Goal: Obtain resource: Download file/media

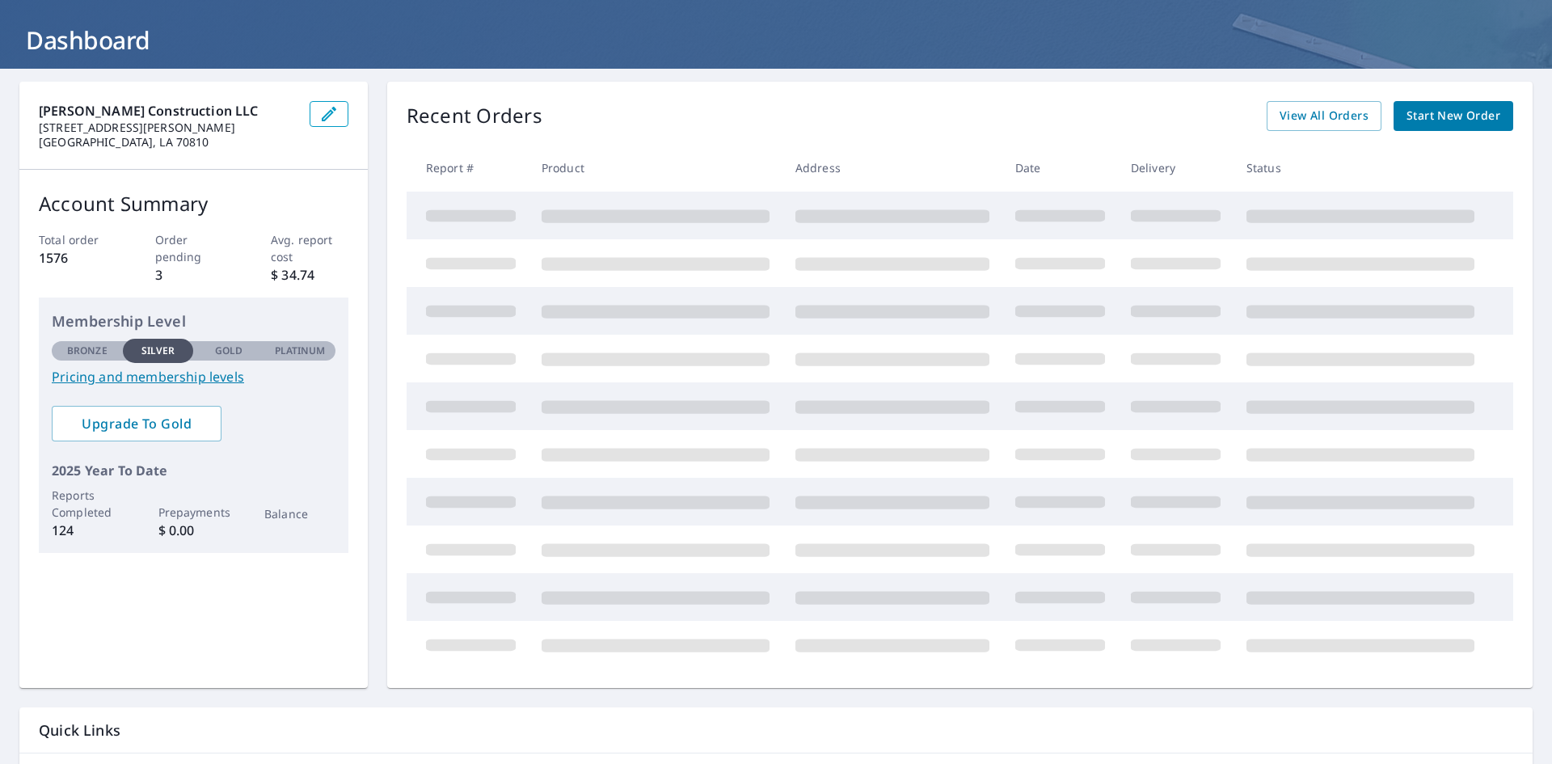
scroll to position [57, 0]
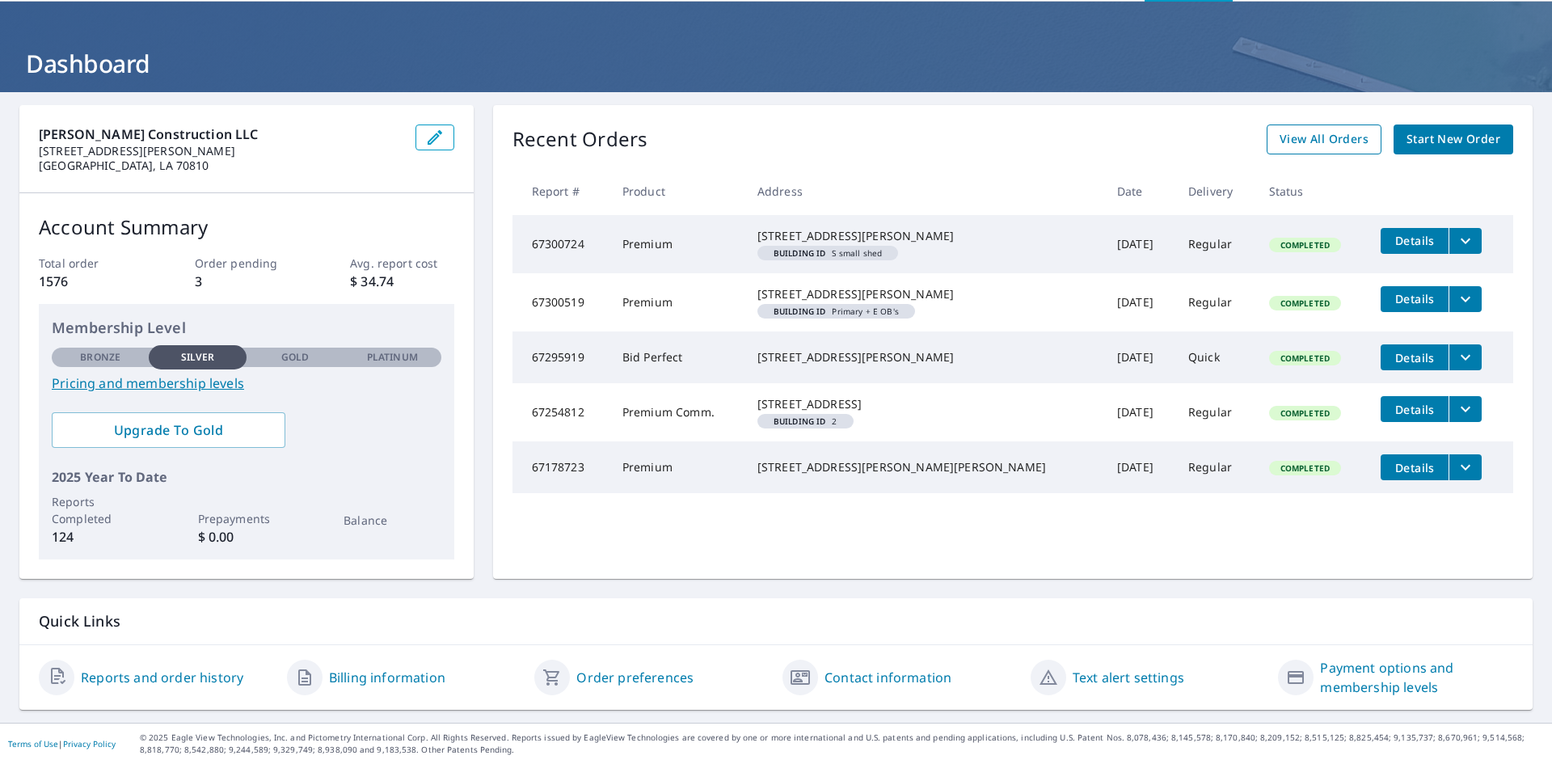
click at [1349, 141] on span "View All Orders" at bounding box center [1324, 139] width 89 height 20
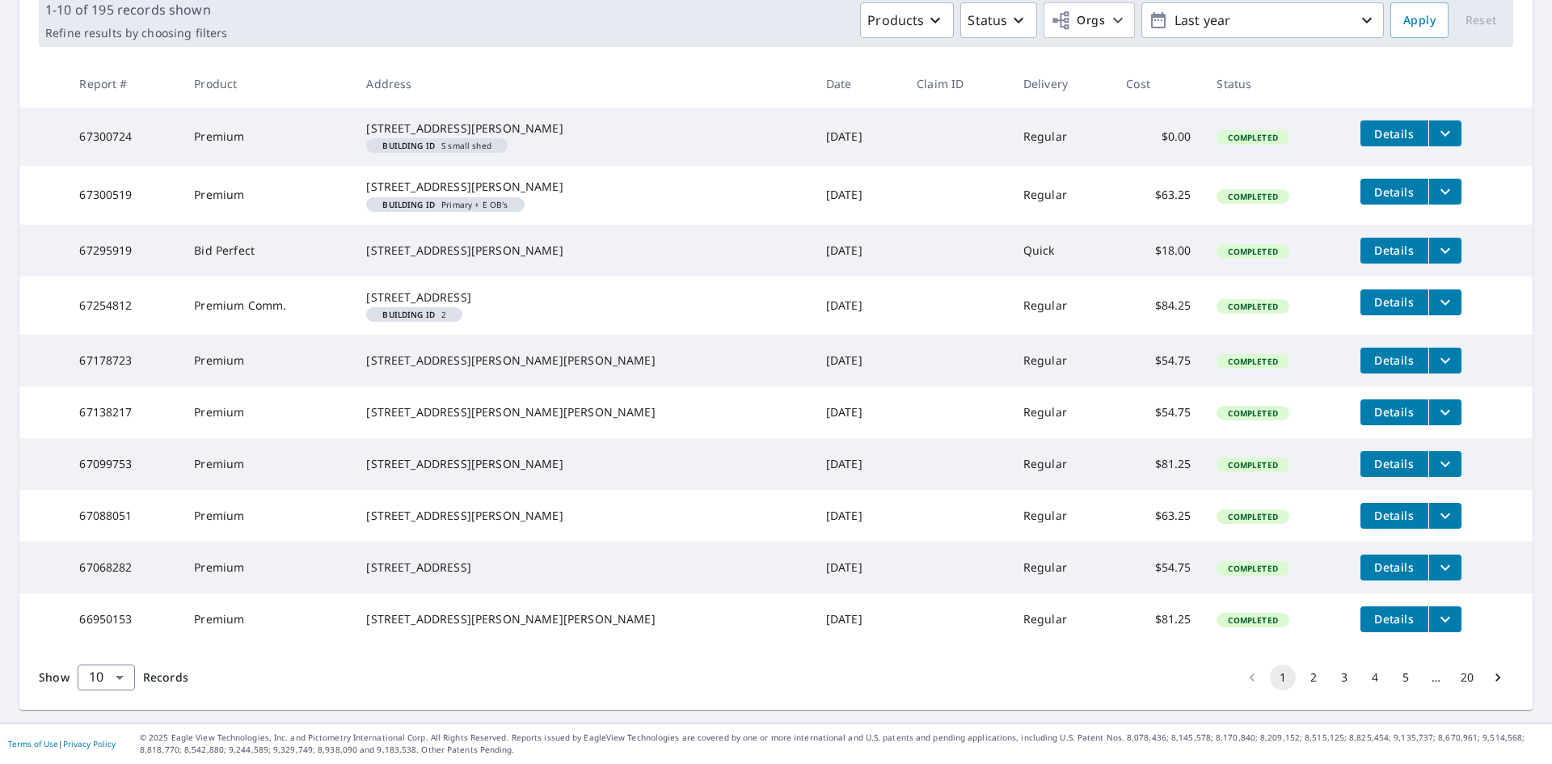
scroll to position [344, 0]
click at [1306, 679] on button "2" at bounding box center [1314, 678] width 26 height 26
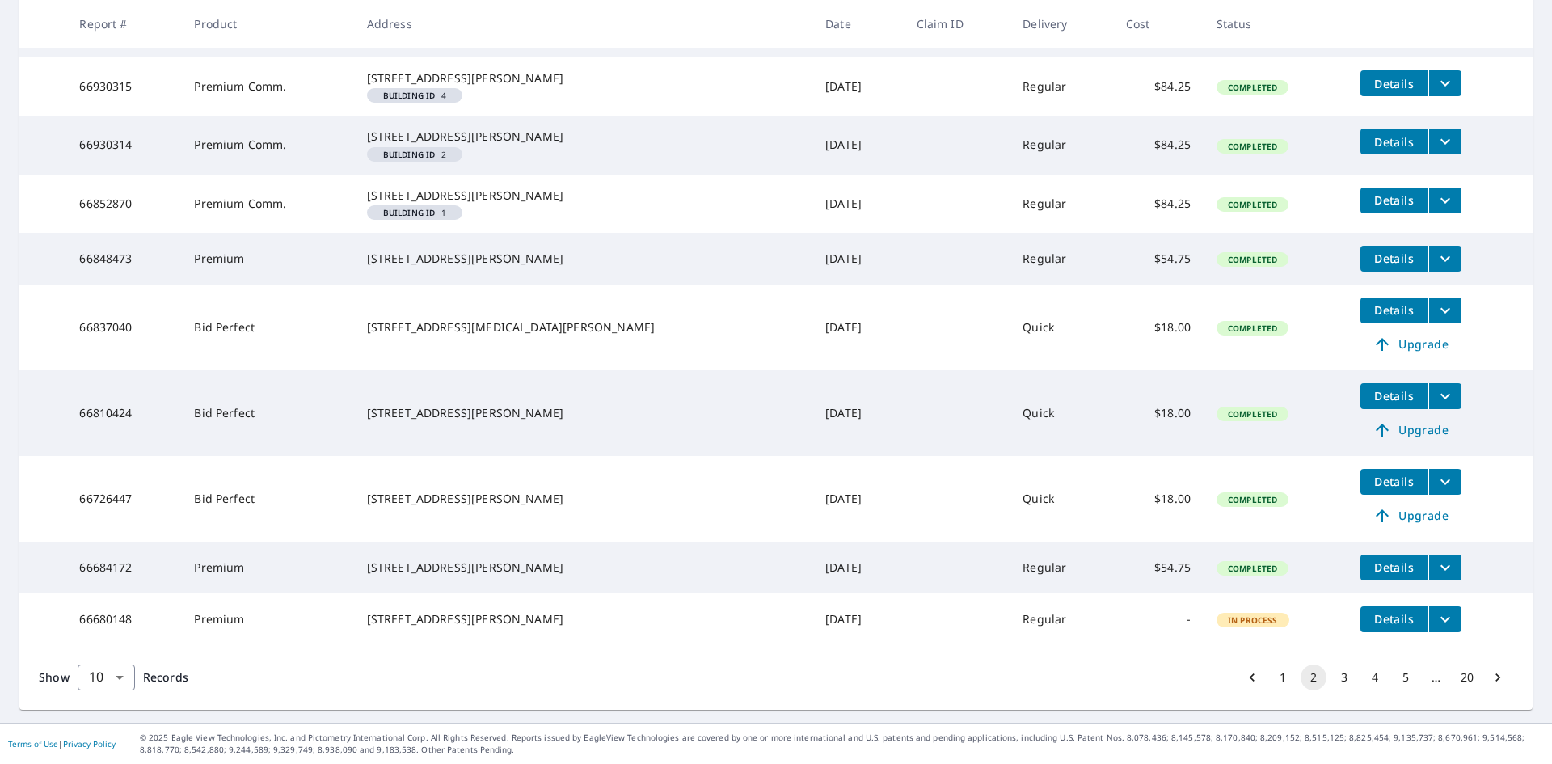
scroll to position [427, 0]
click at [1338, 686] on button "3" at bounding box center [1345, 678] width 26 height 26
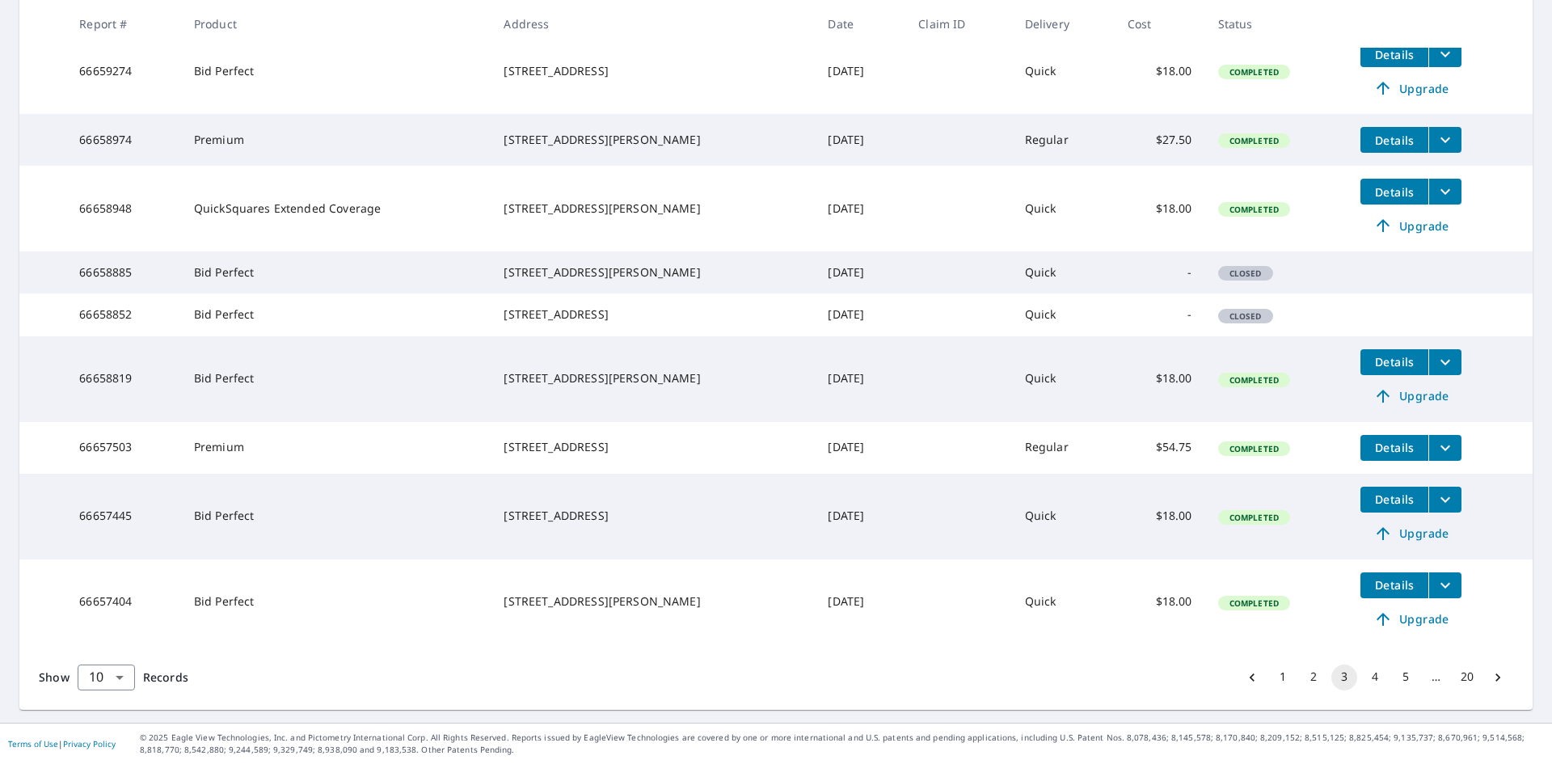
scroll to position [433, 0]
click at [1270, 682] on button "1" at bounding box center [1283, 678] width 26 height 26
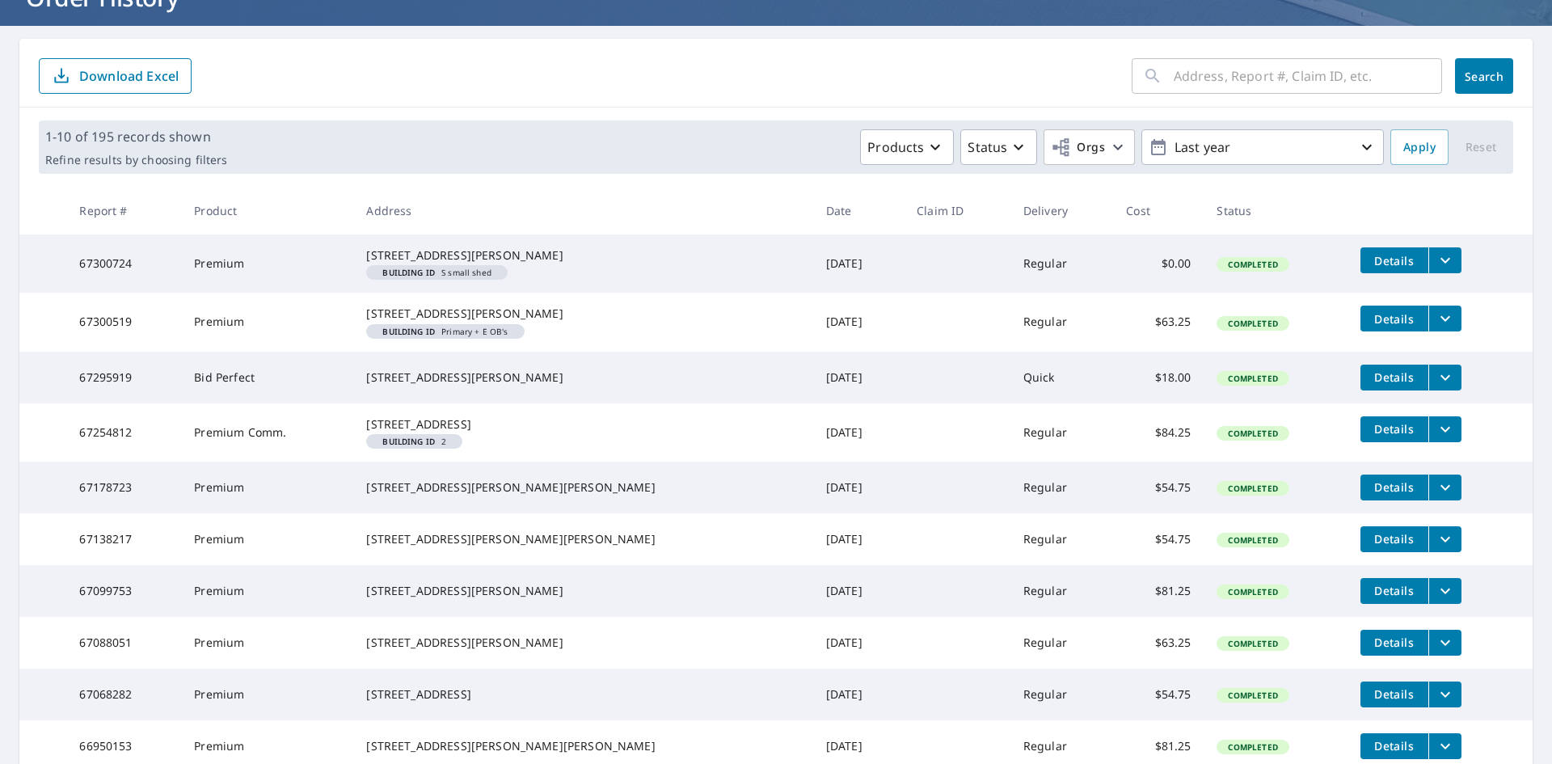
scroll to position [162, 0]
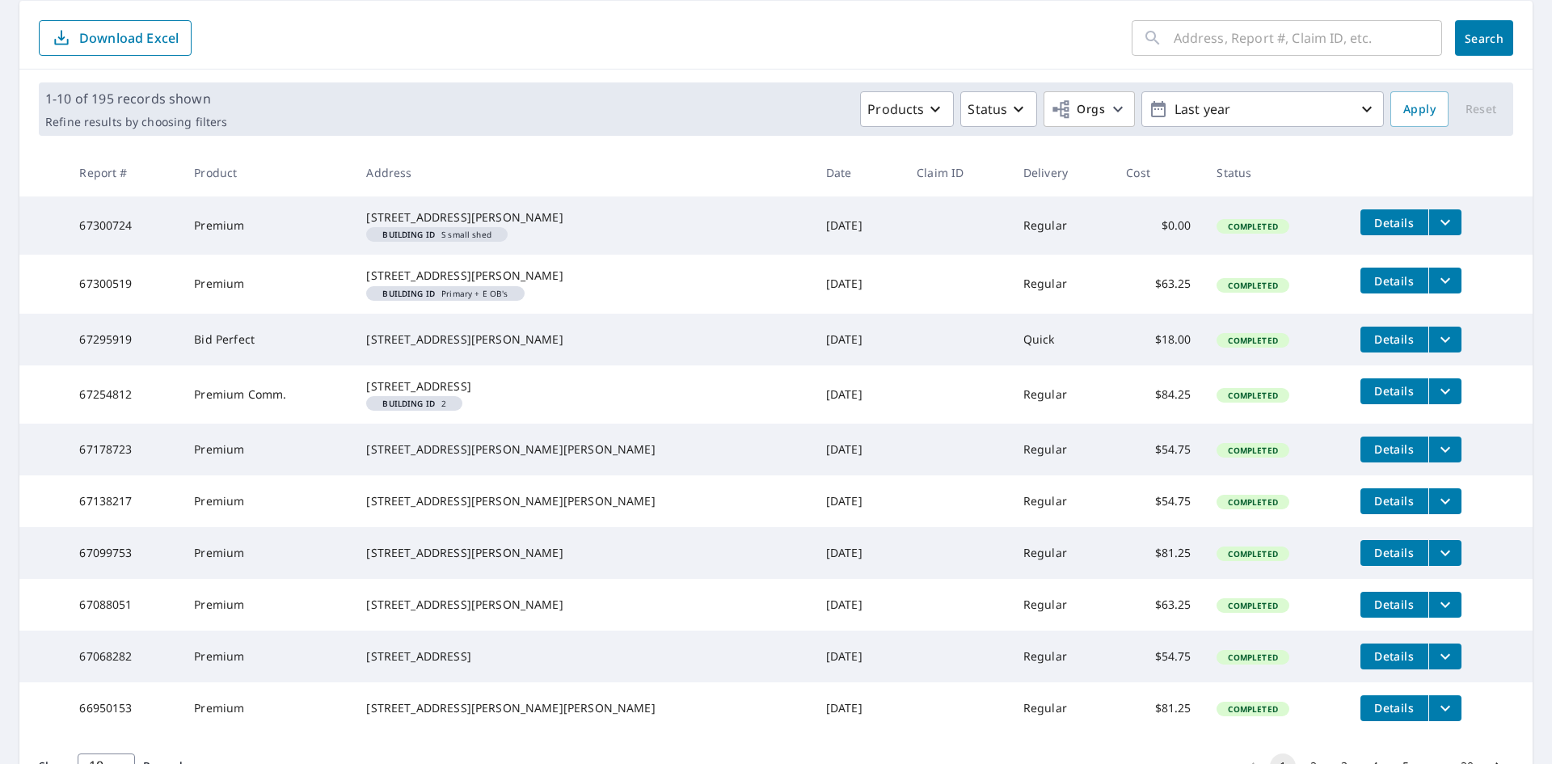
click at [722, 98] on div "Products Status Orgs Last year" at bounding box center [809, 109] width 1151 height 36
click at [1436, 349] on icon "filesDropdownBtn-67295919" at bounding box center [1445, 339] width 19 height 19
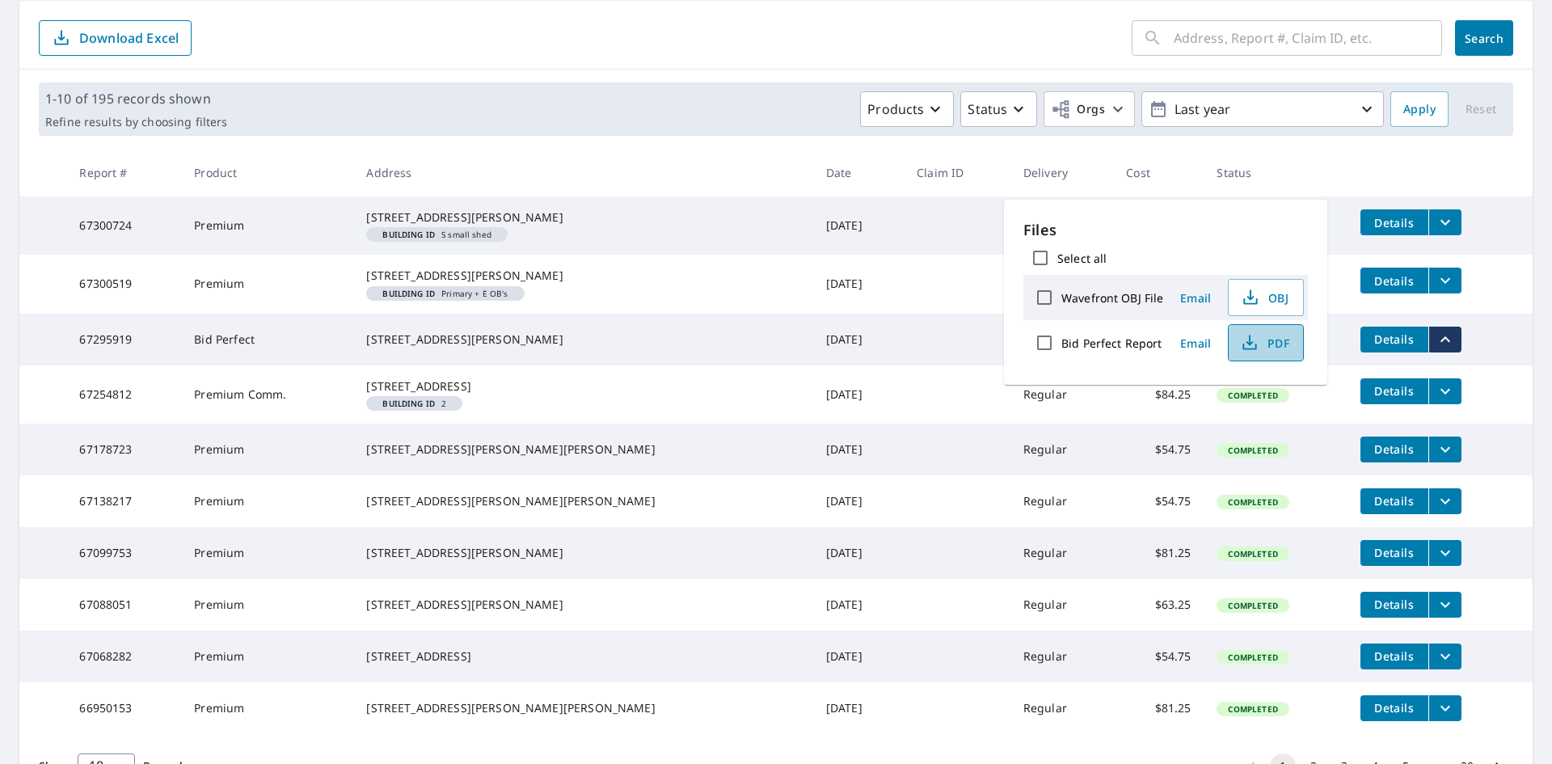
click at [1267, 344] on span "PDF" at bounding box center [1265, 342] width 52 height 19
click at [758, 137] on div "1-10 of 195 records shown Refine results by choosing filters Products Status Or…" at bounding box center [776, 109] width 1514 height 79
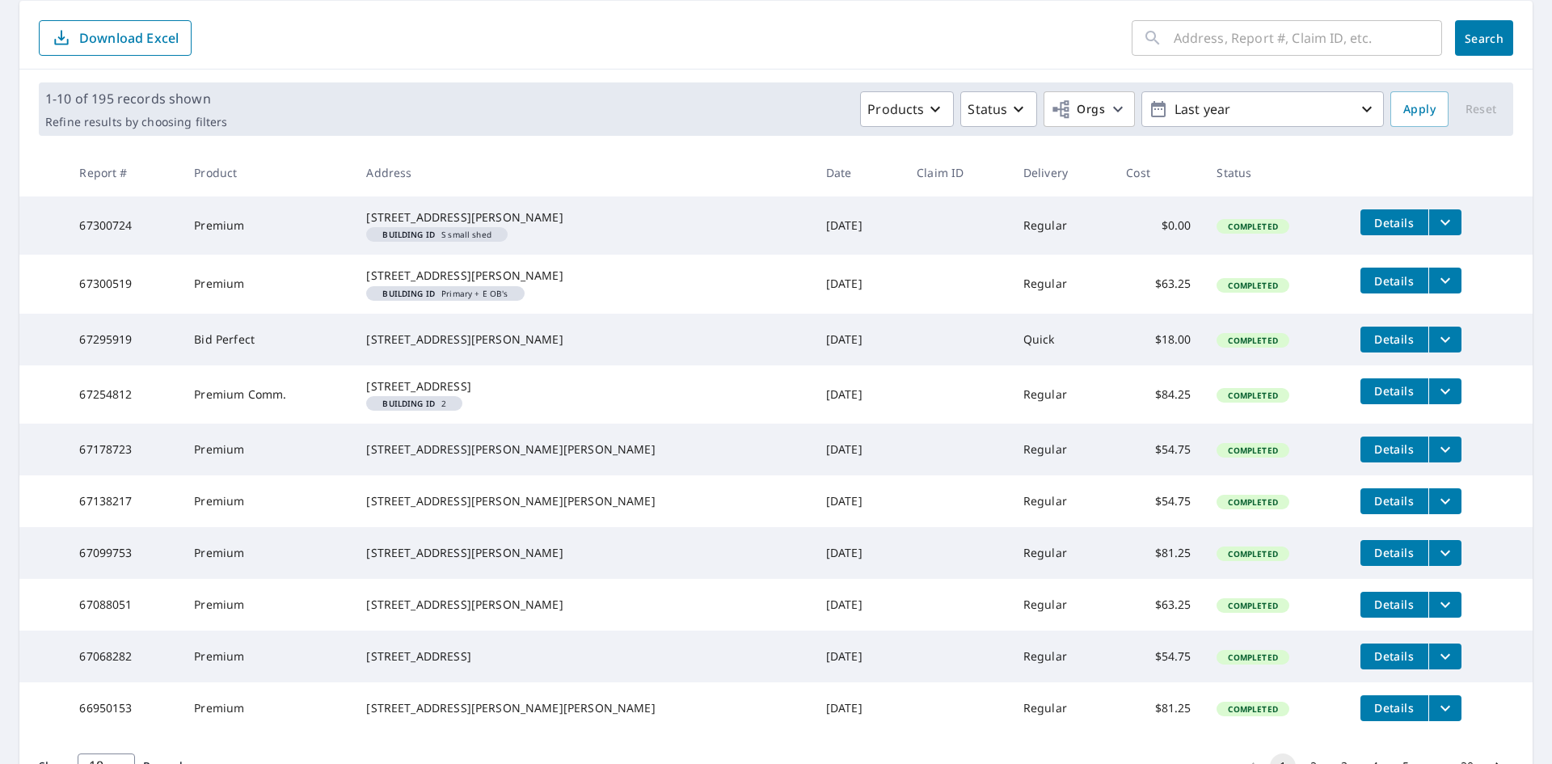
click at [1436, 224] on icon "filesDropdownBtn-67300724" at bounding box center [1445, 222] width 19 height 19
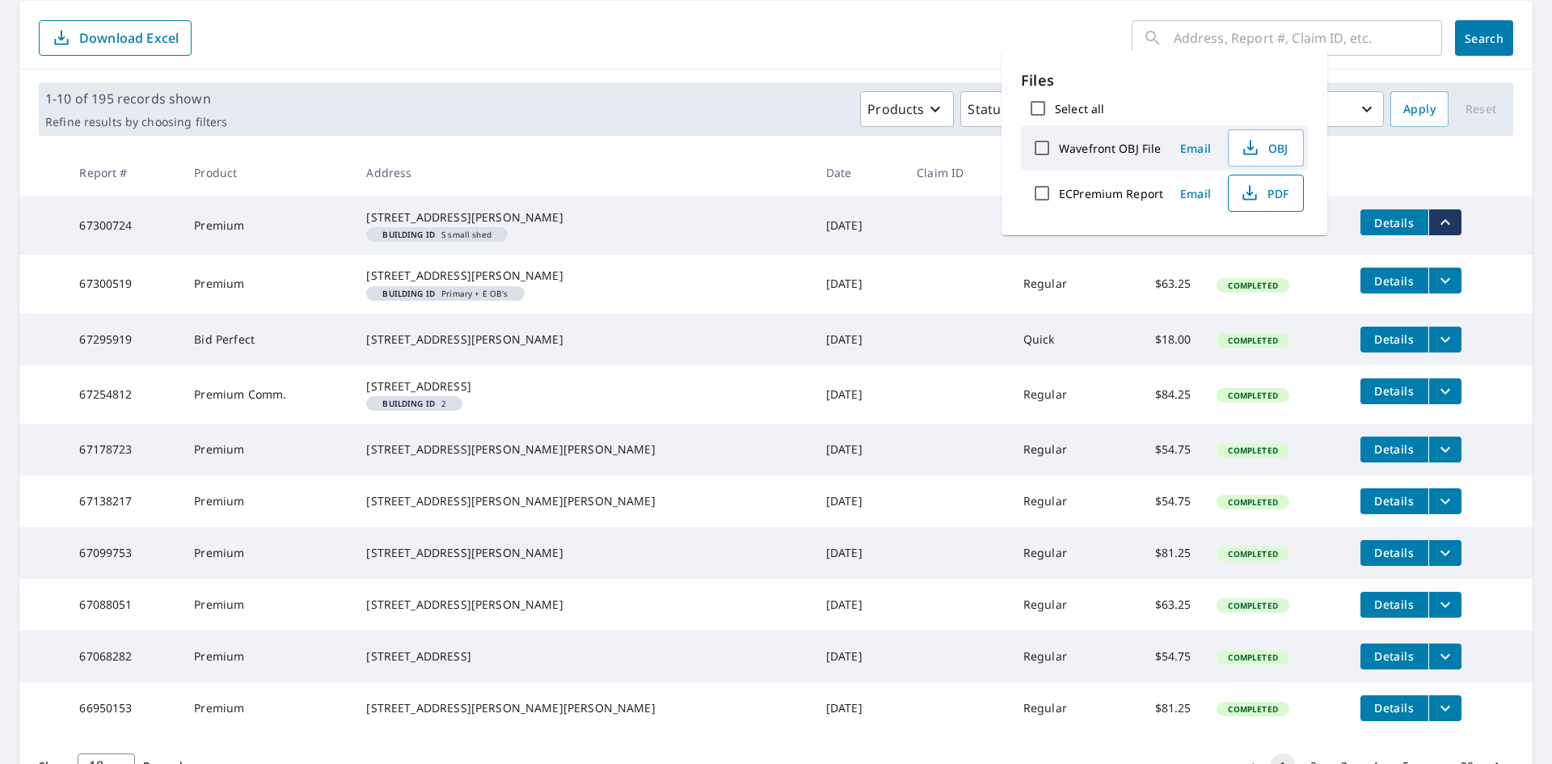
click at [1243, 196] on icon "button" at bounding box center [1249, 193] width 19 height 19
click at [733, 41] on form "​ Search Download Excel" at bounding box center [776, 38] width 1475 height 36
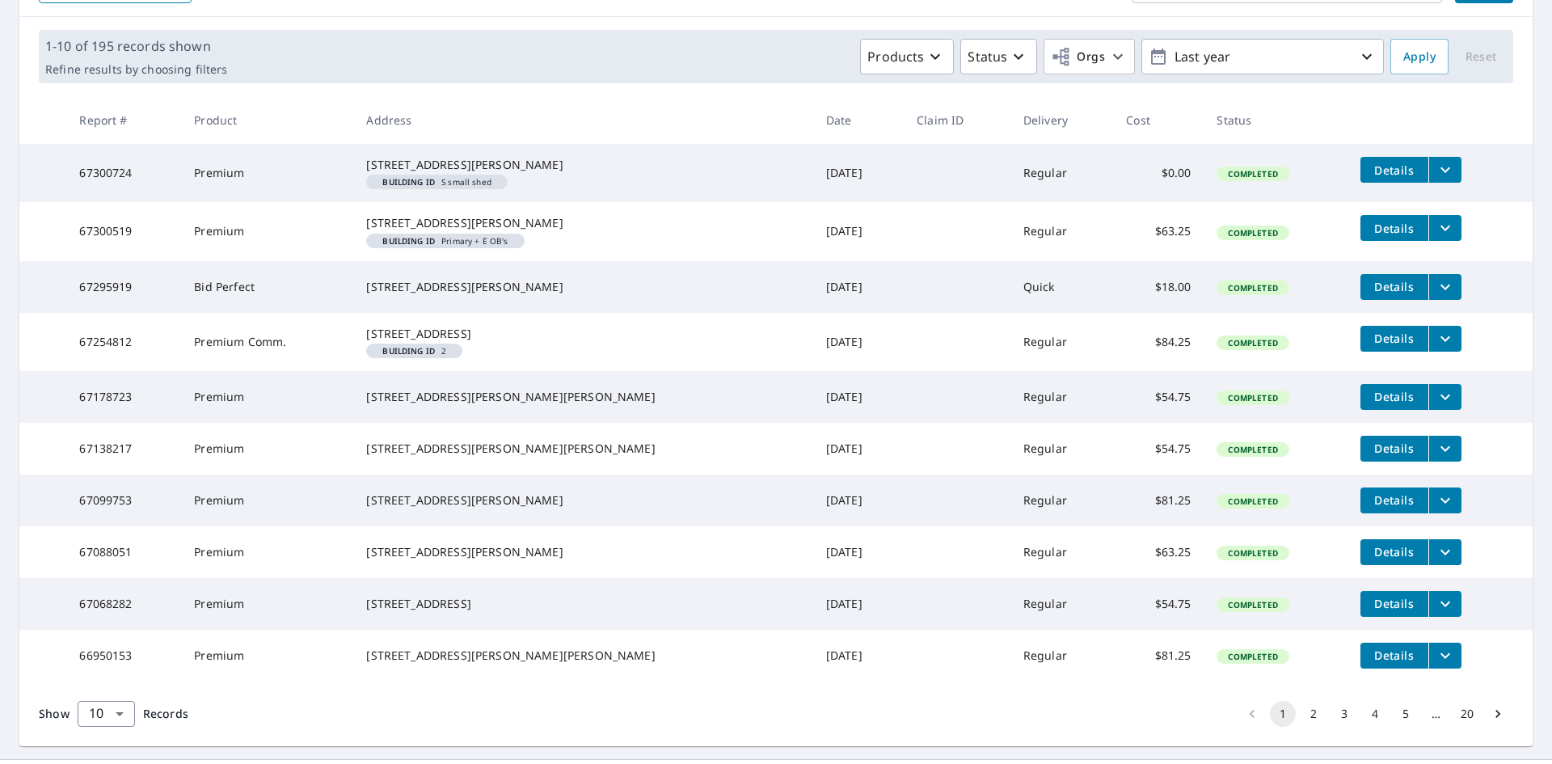
scroll to position [243, 0]
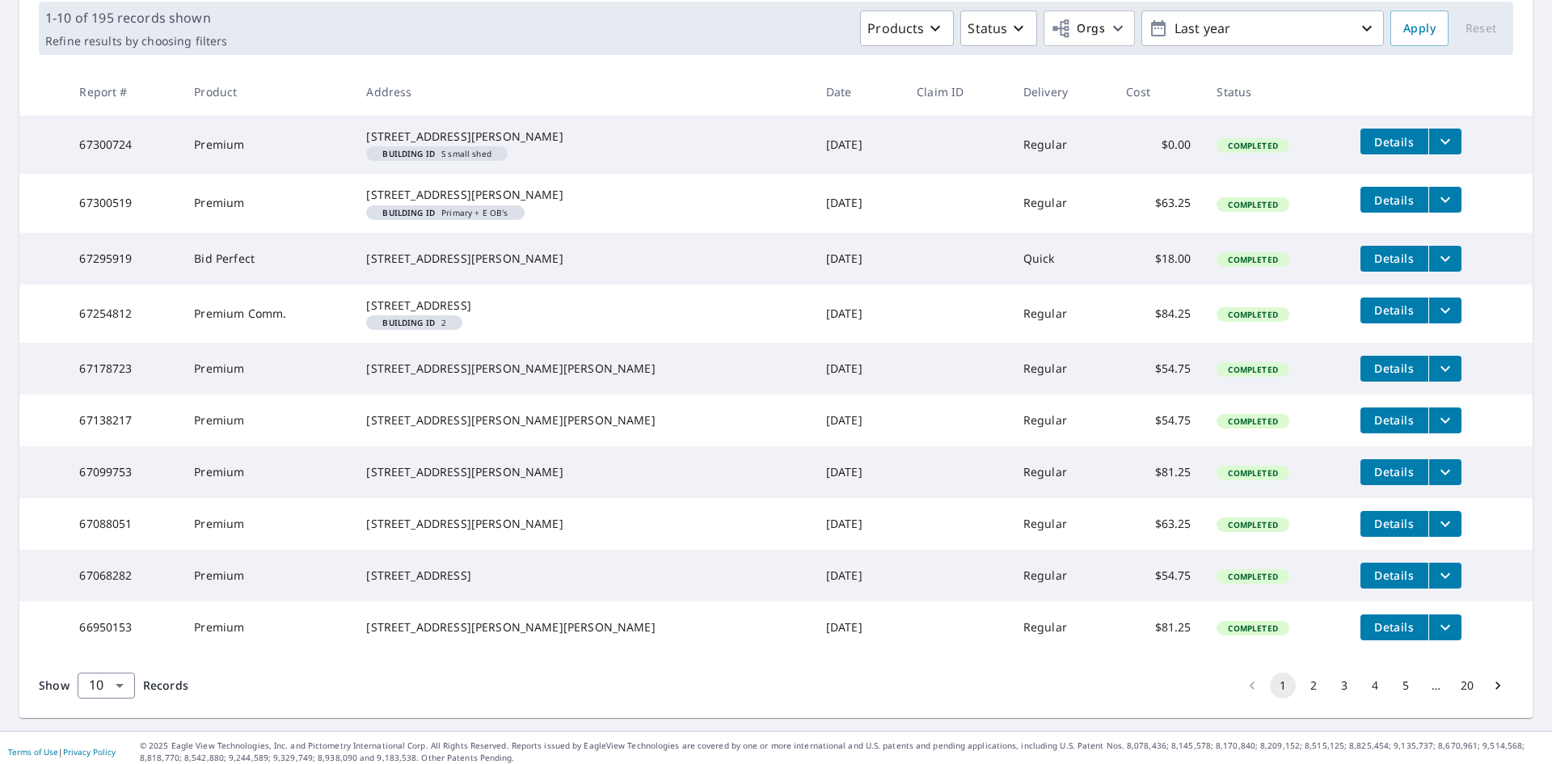
click at [1436, 134] on icon "filesDropdownBtn-67300724" at bounding box center [1445, 141] width 19 height 19
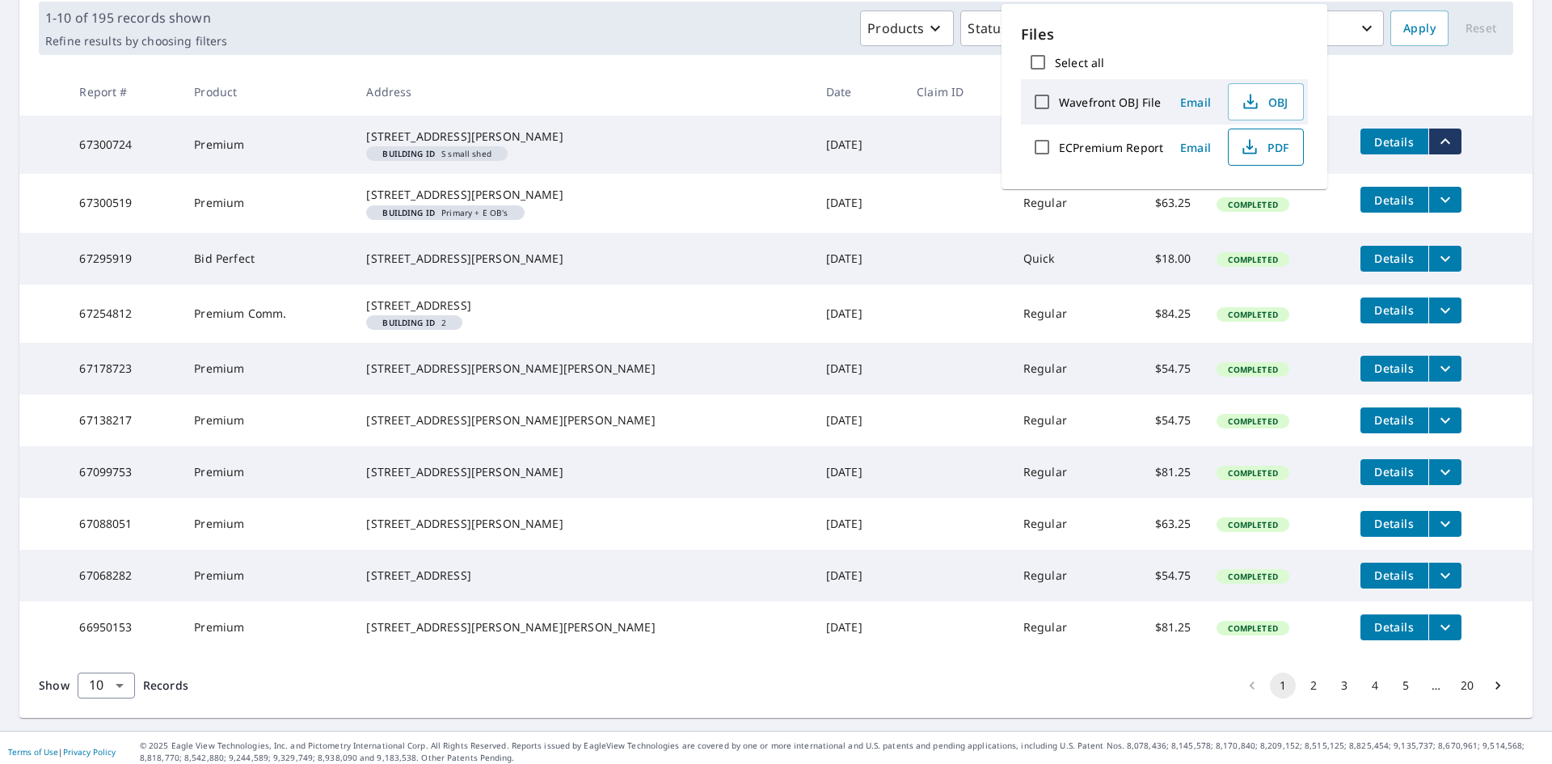
click at [1248, 151] on icon "button" at bounding box center [1249, 146] width 19 height 19
click at [605, 32] on div "Products Status Orgs Last year" at bounding box center [809, 29] width 1151 height 36
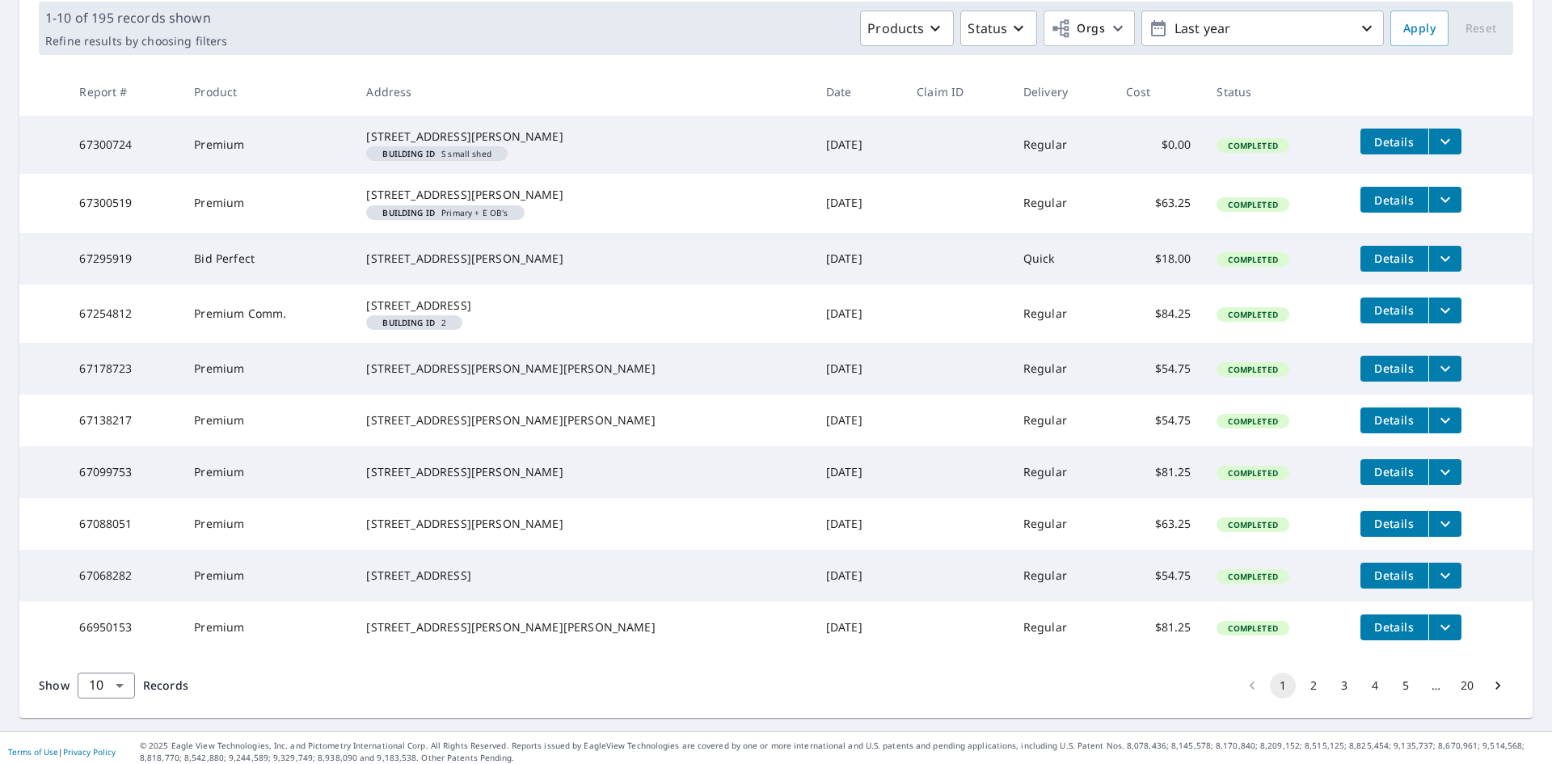
click at [1436, 209] on icon "filesDropdownBtn-67300519" at bounding box center [1445, 199] width 19 height 19
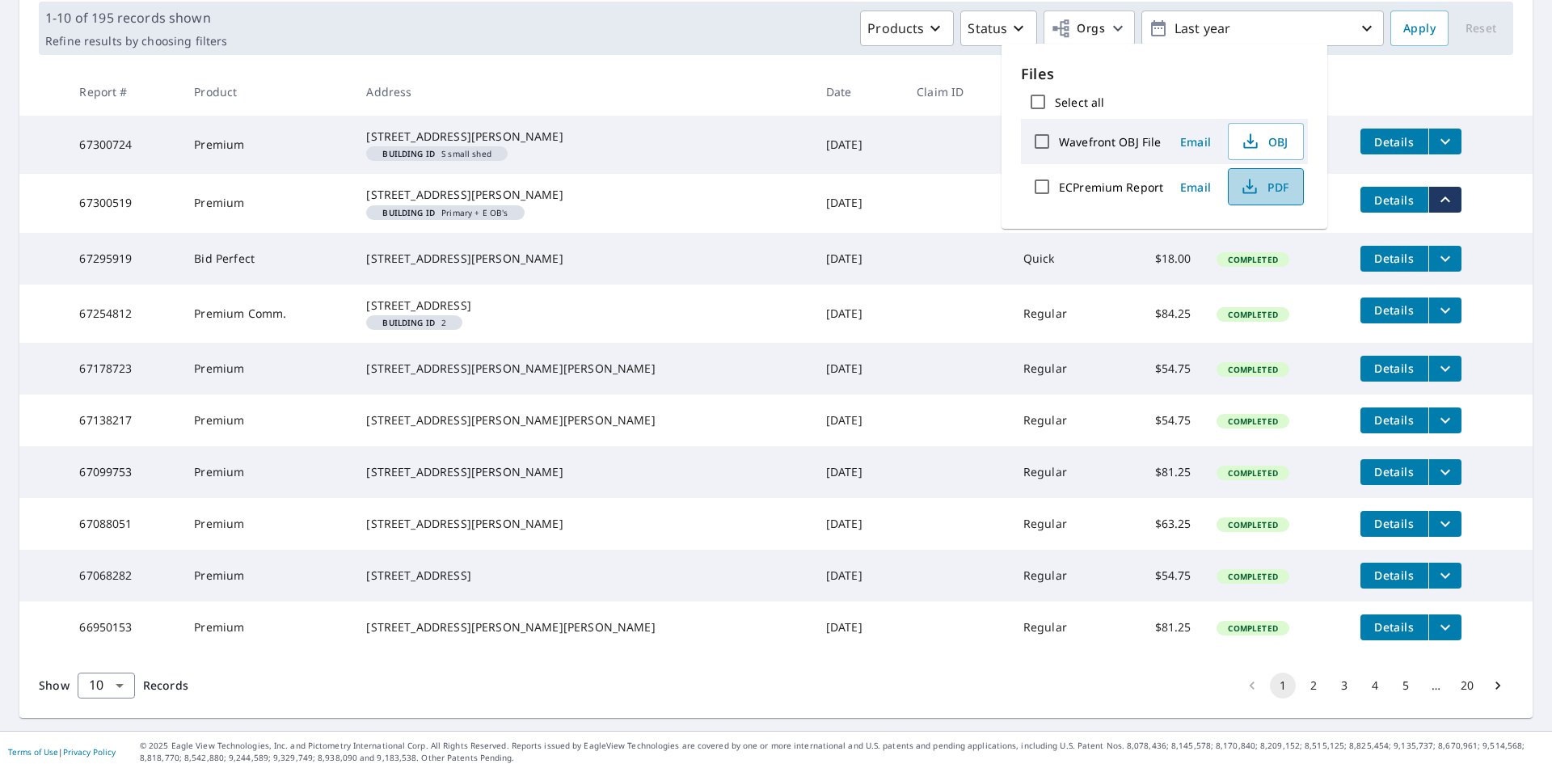
click at [1242, 177] on icon "button" at bounding box center [1249, 186] width 19 height 19
click at [709, 33] on div "Products Status Orgs Last year" at bounding box center [809, 29] width 1151 height 36
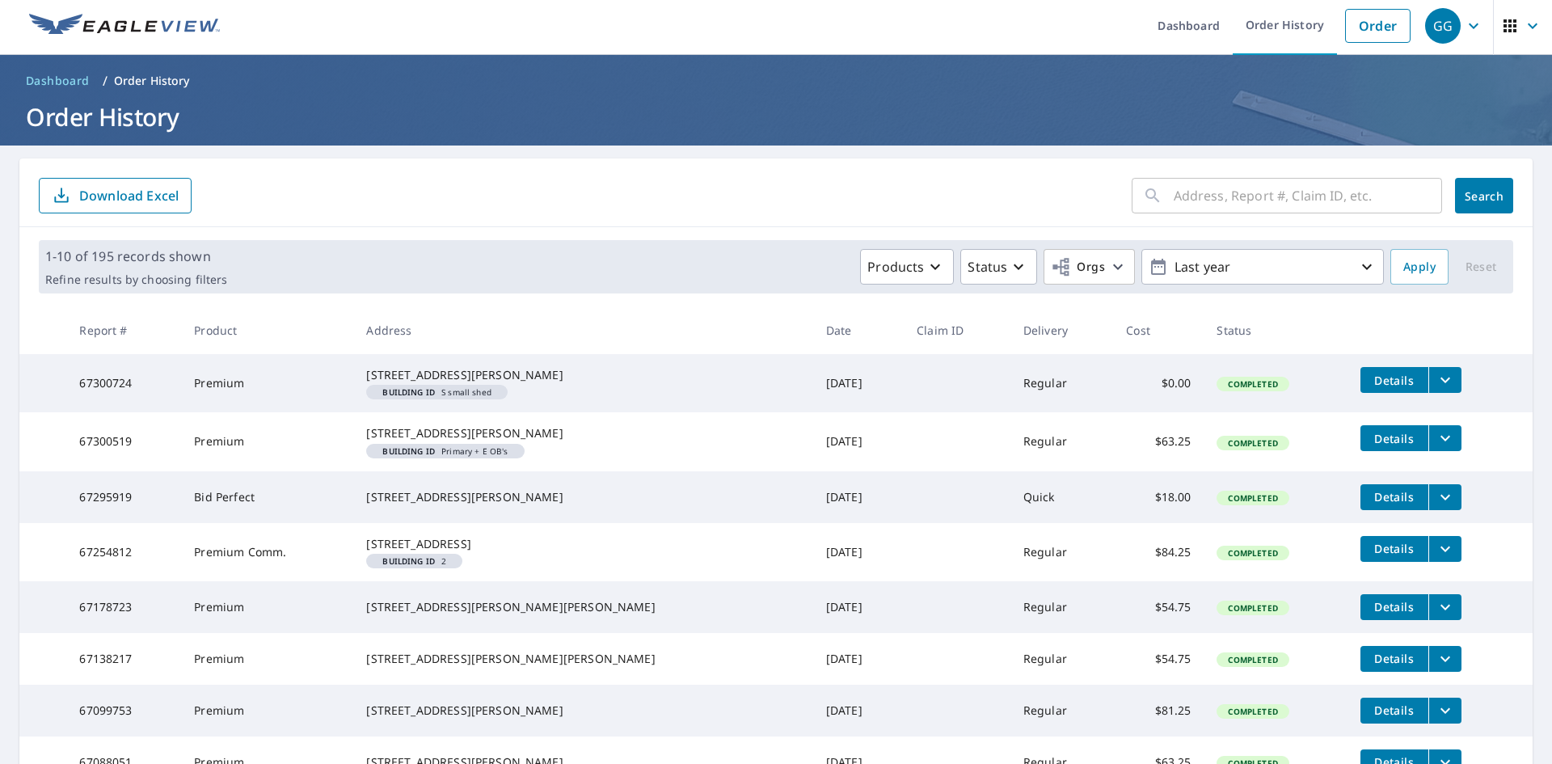
scroll to position [0, 0]
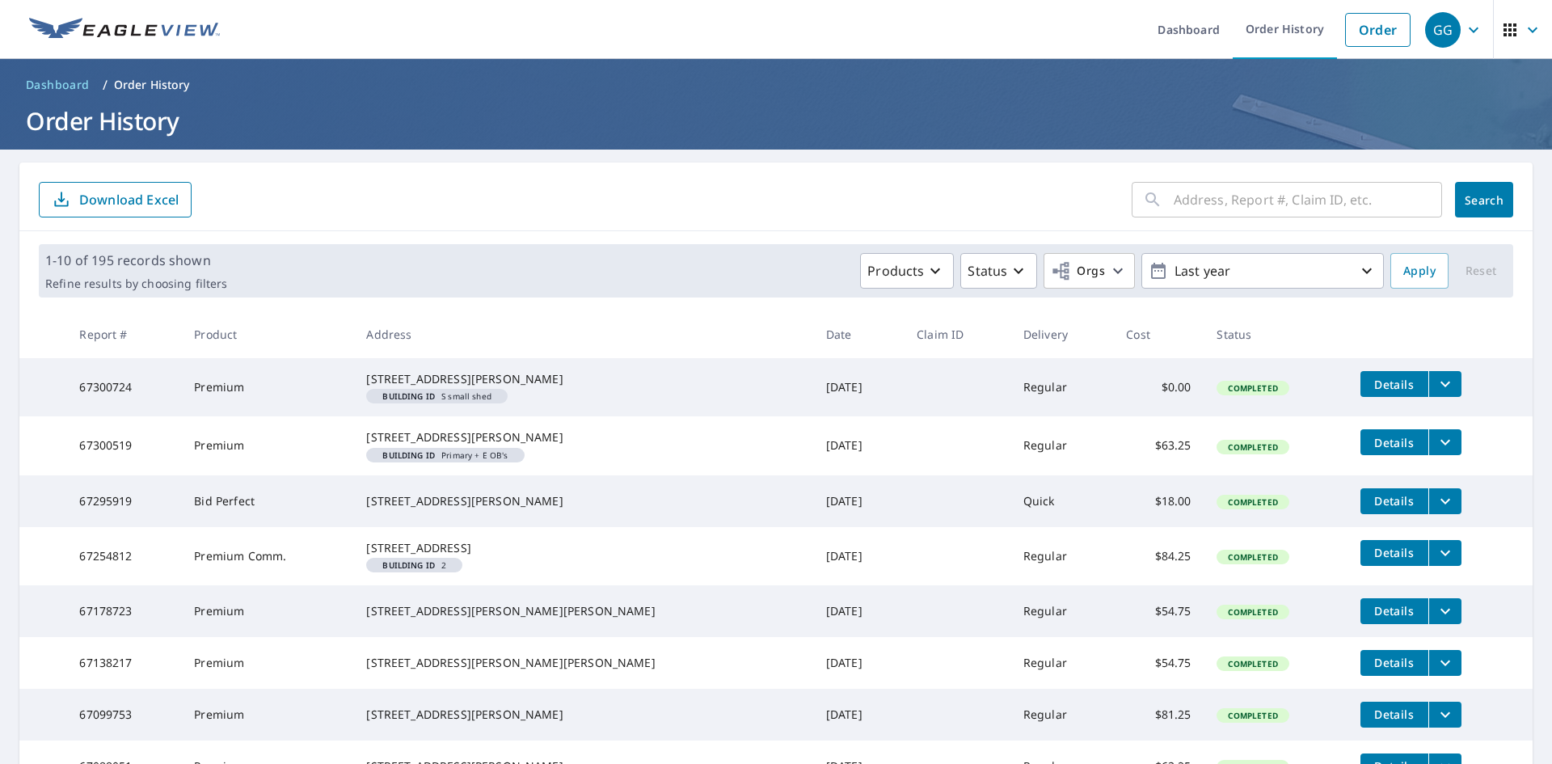
click at [328, 180] on div "​ Search Download Excel" at bounding box center [776, 197] width 1514 height 69
drag, startPoint x: 564, startPoint y: 139, endPoint x: 574, endPoint y: 131, distance: 12.6
click at [567, 138] on header "Dashboard / Order History Order History" at bounding box center [776, 104] width 1552 height 91
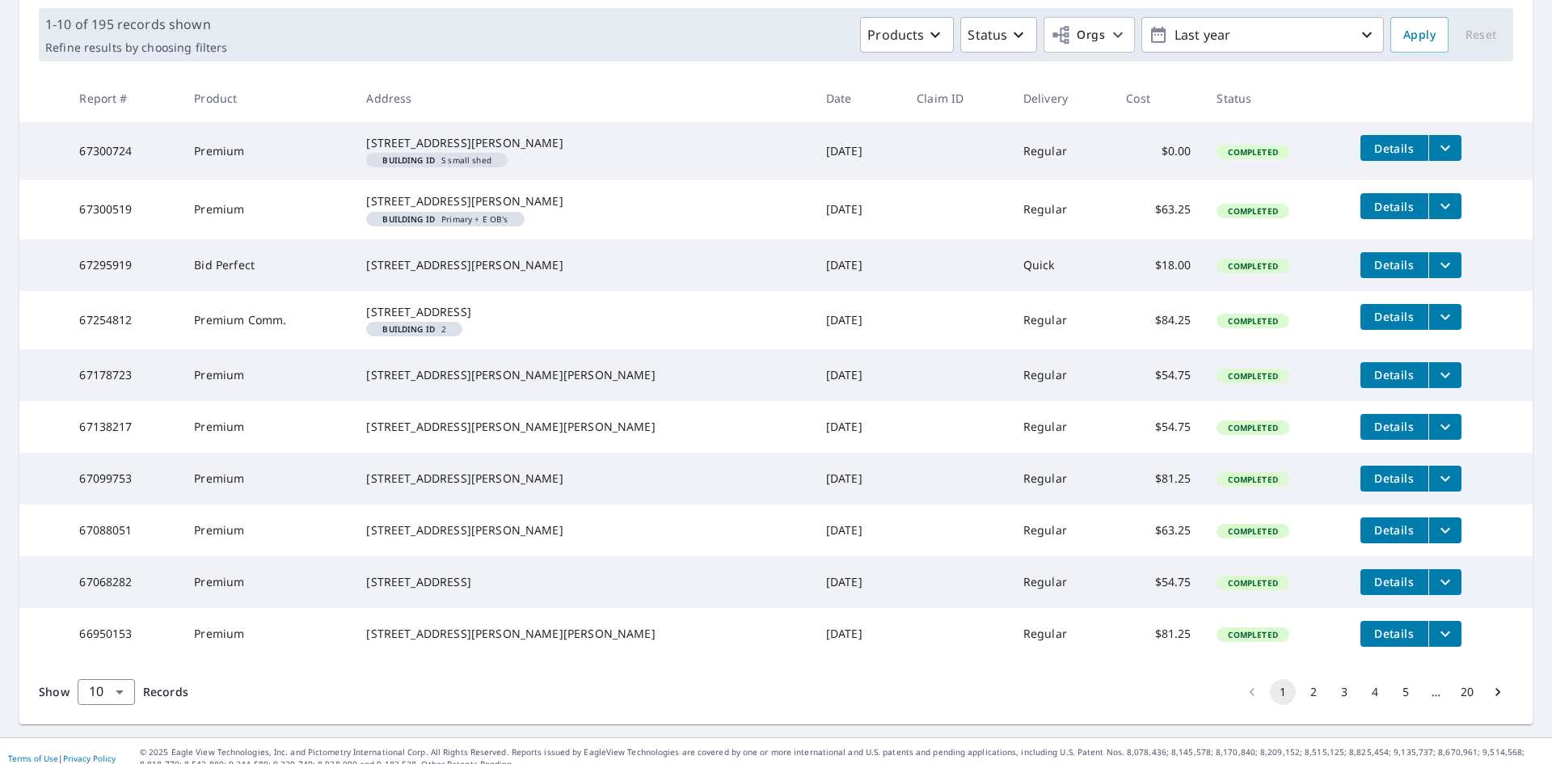
scroll to position [243, 0]
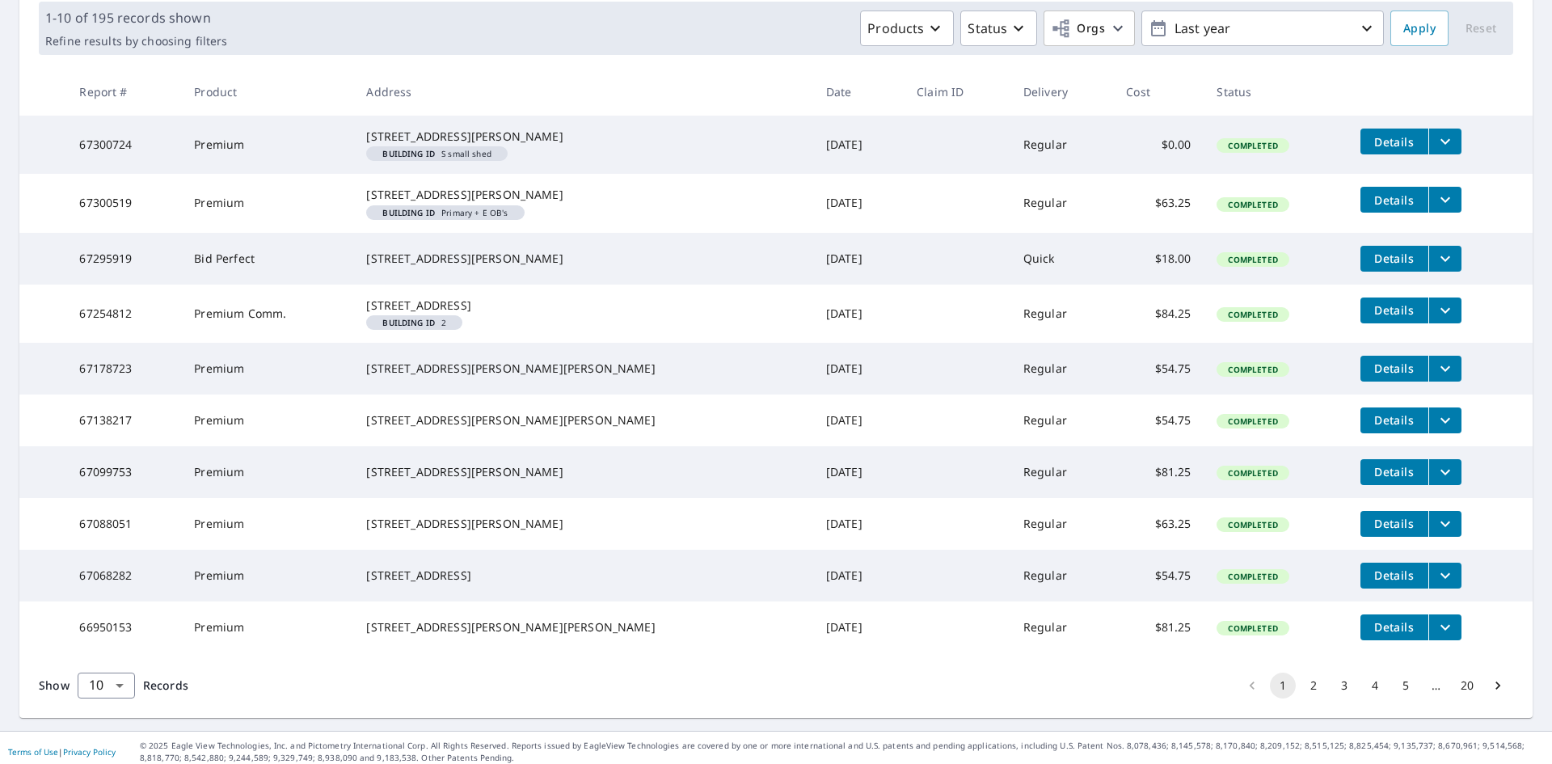
click at [1436, 209] on icon "filesDropdownBtn-67300519" at bounding box center [1445, 199] width 19 height 19
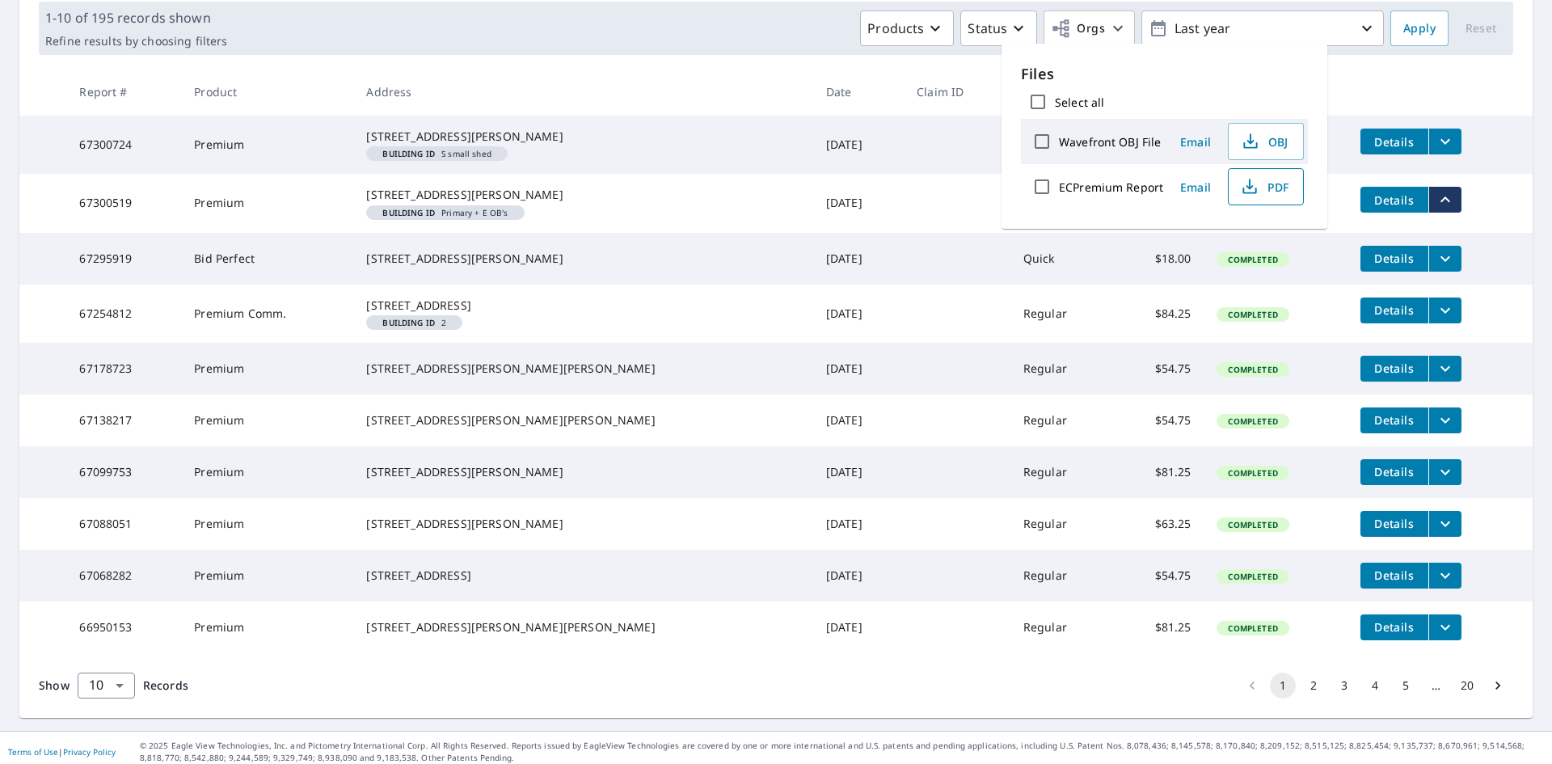
click at [1254, 178] on icon "button" at bounding box center [1249, 186] width 19 height 19
